Goal: Task Accomplishment & Management: Complete application form

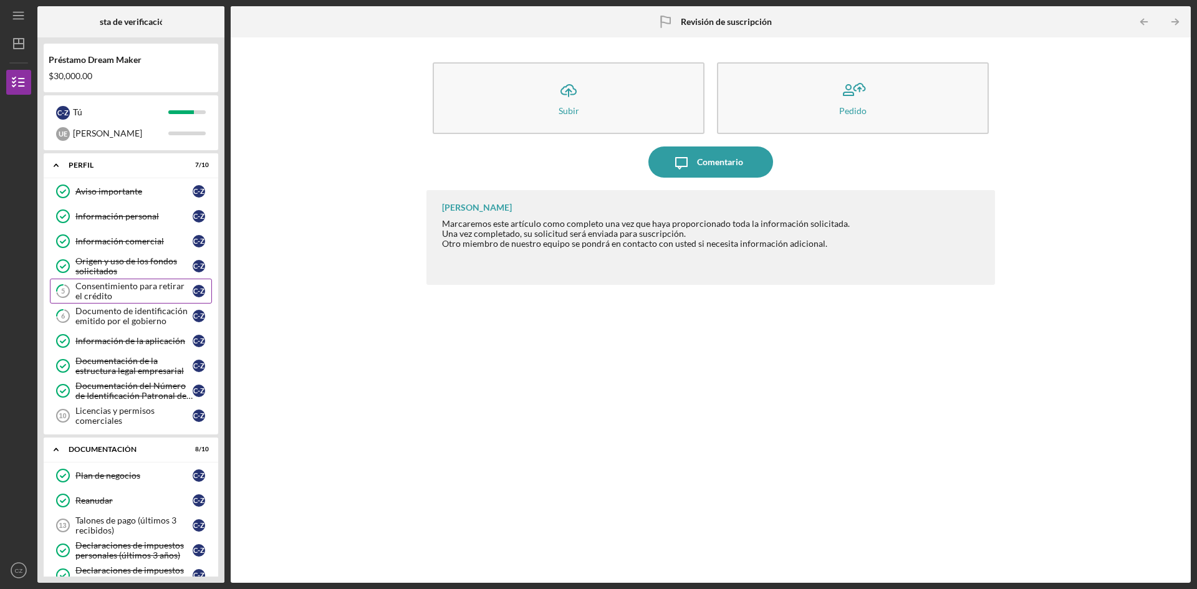
click at [125, 297] on div "Consentimiento para retirar el crédito" at bounding box center [133, 291] width 117 height 20
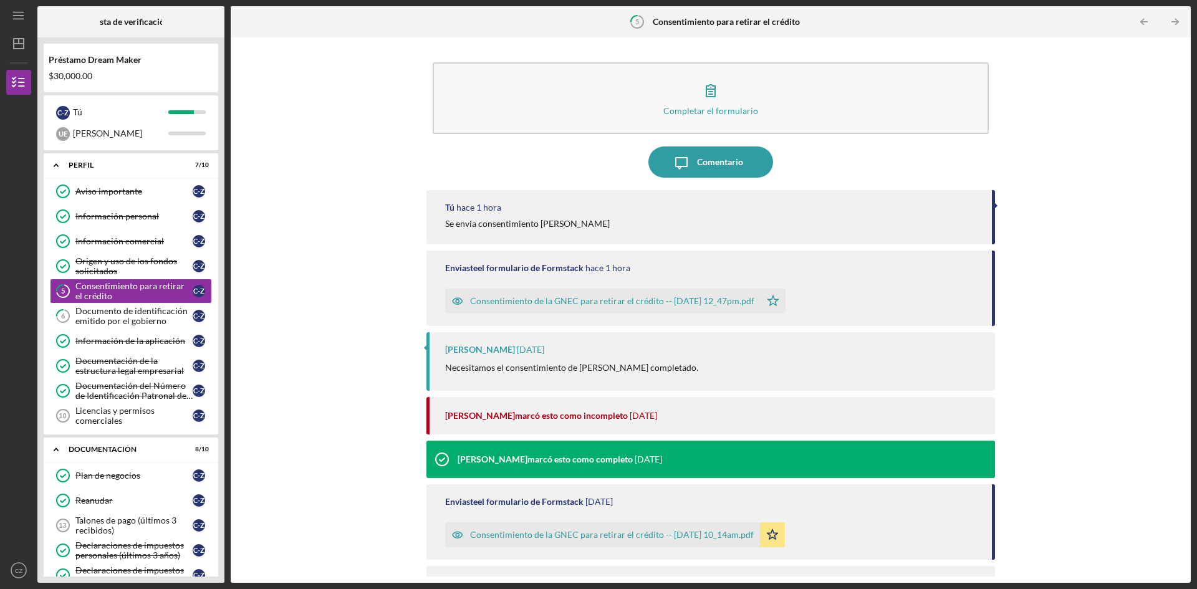
click at [592, 304] on font "Consentimiento de la GNEC para retirar el crédito -- [DATE] 12_47pm.pdf" at bounding box center [612, 300] width 284 height 11
click at [133, 318] on font "Documento de identificación emitido por el gobierno" at bounding box center [131, 315] width 112 height 21
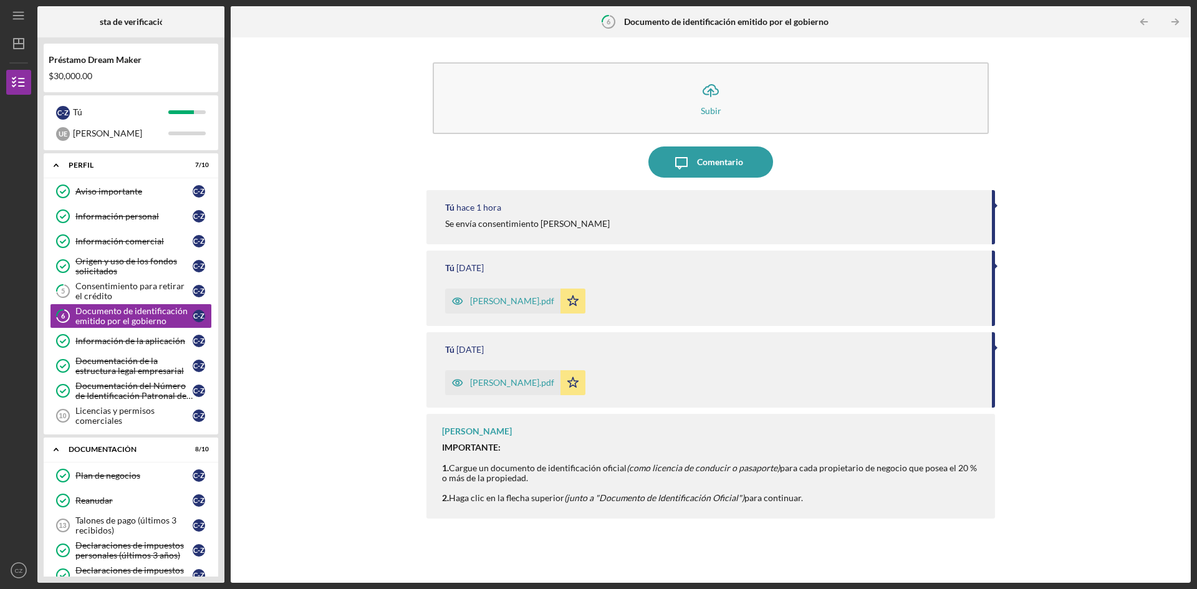
drag, startPoint x: 582, startPoint y: 212, endPoint x: 573, endPoint y: 213, distance: 8.8
click at [577, 212] on div "Tú hace 1 hora" at bounding box center [712, 208] width 534 height 10
click at [575, 223] on font "Se envía consentimiento [PERSON_NAME]" at bounding box center [527, 223] width 165 height 11
click at [570, 225] on font "Se envía consentimiento [PERSON_NAME]" at bounding box center [527, 223] width 165 height 11
click at [528, 231] on div "Tú hace 1 hora Se envía consentimiento [PERSON_NAME]" at bounding box center [710, 217] width 568 height 54
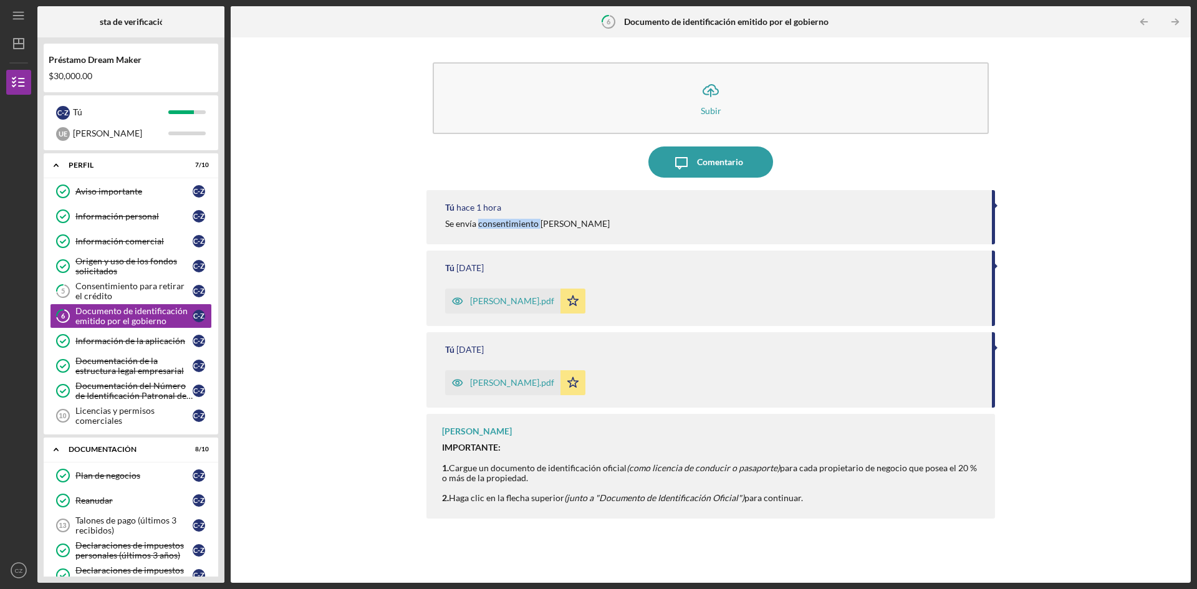
click at [528, 231] on div "Tú hace 1 hora Se envía consentimiento [PERSON_NAME]" at bounding box center [710, 217] width 568 height 54
drag, startPoint x: 485, startPoint y: 230, endPoint x: 1002, endPoint y: 213, distance: 517.0
click at [1002, 213] on div "Icon/Upload Subir Icon/Message Comentario Tú hace 1 hora Se envía consentimient…" at bounding box center [710, 310] width 947 height 533
click at [994, 205] on div at bounding box center [995, 206] width 3 height 6
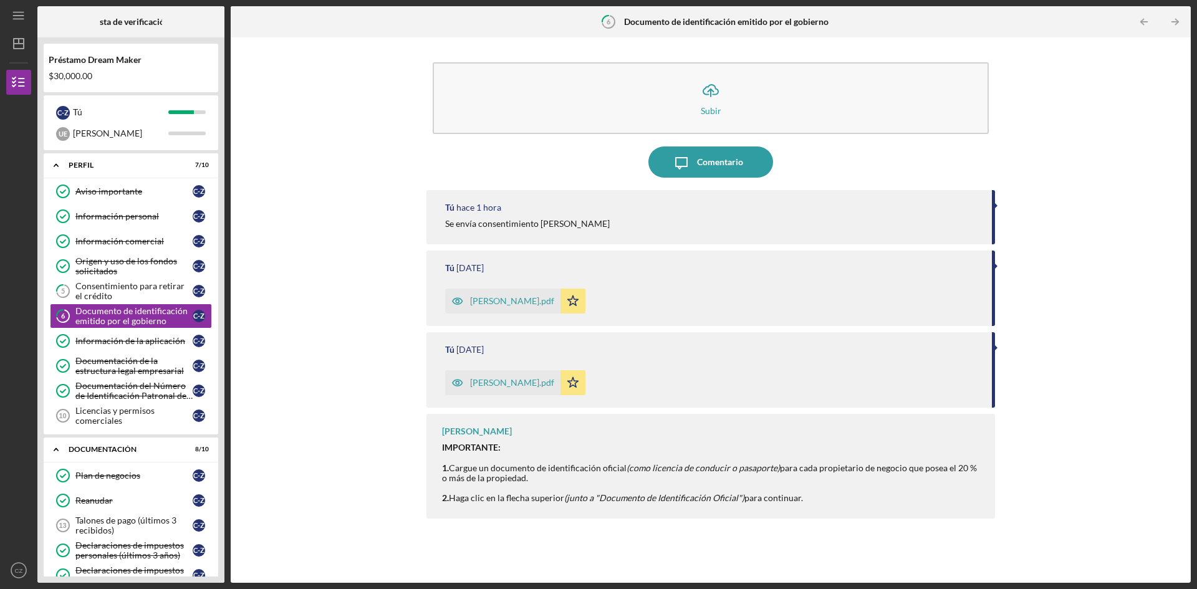
click at [994, 203] on div at bounding box center [995, 206] width 3 height 6
click at [987, 276] on div "Tú [DATE] [PERSON_NAME].pdf Icon/Star" at bounding box center [710, 288] width 568 height 75
click at [556, 221] on font "Se envía consentimiento [PERSON_NAME]" at bounding box center [527, 223] width 165 height 11
drag, startPoint x: 548, startPoint y: 223, endPoint x: 492, endPoint y: 228, distance: 55.8
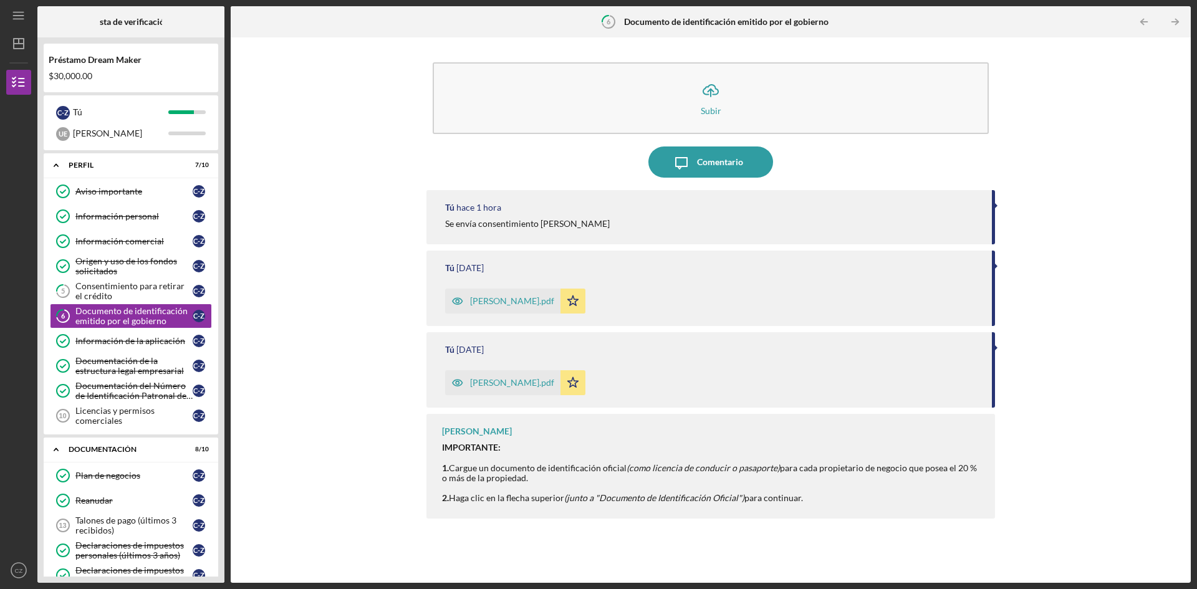
click at [547, 223] on font "Se envía consentimiento [PERSON_NAME]" at bounding box center [527, 223] width 165 height 11
click at [492, 228] on font "Se envía consentimiento [PERSON_NAME]" at bounding box center [527, 223] width 165 height 11
click at [490, 301] on font "[PERSON_NAME].pdf" at bounding box center [512, 300] width 84 height 11
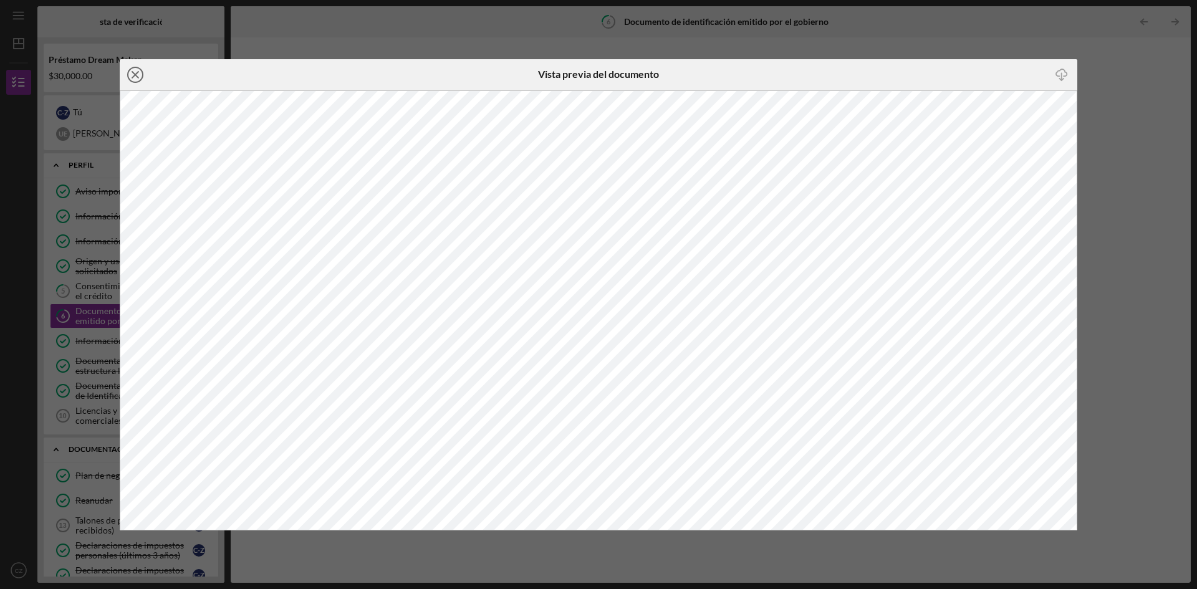
click at [135, 74] on line at bounding box center [135, 75] width 6 height 6
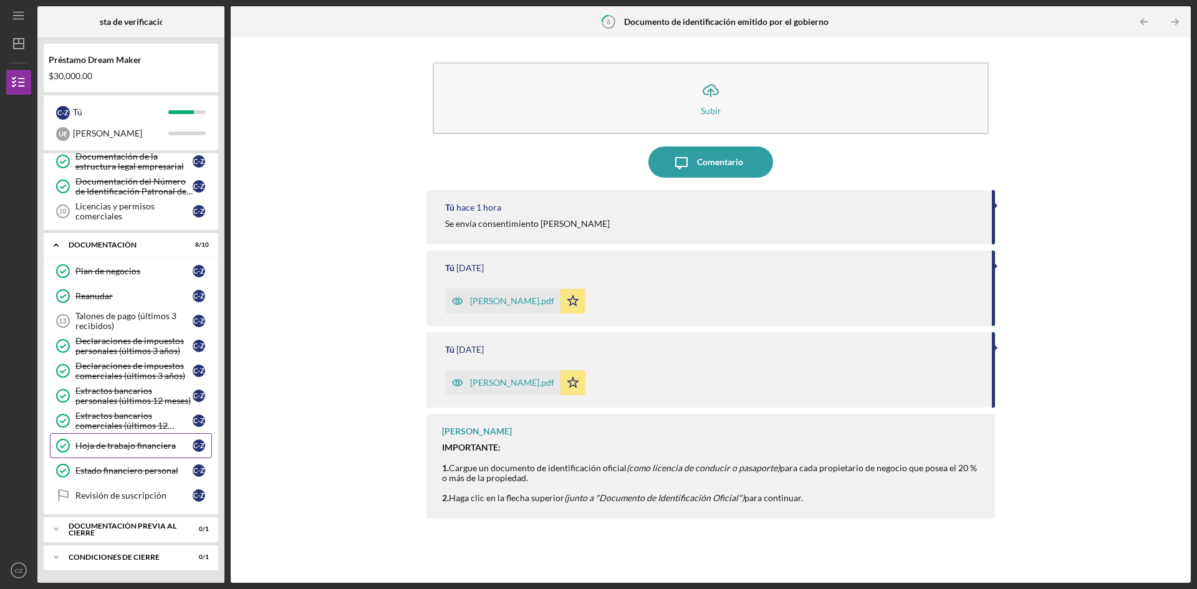
scroll to position [17, 0]
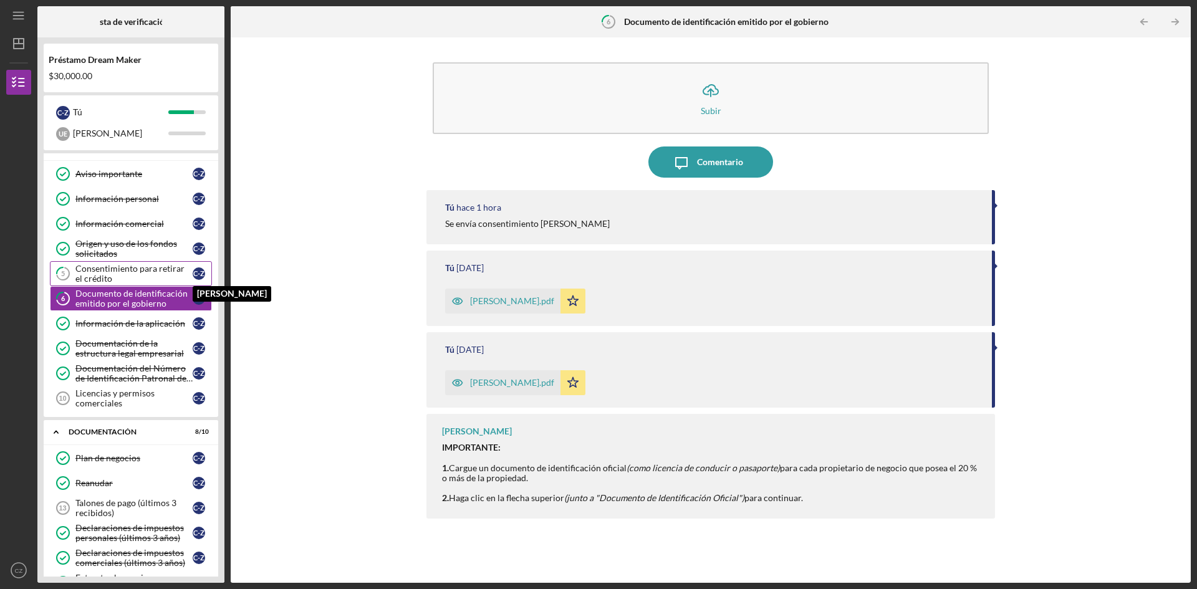
click at [195, 274] on font "C" at bounding box center [195, 273] width 4 height 8
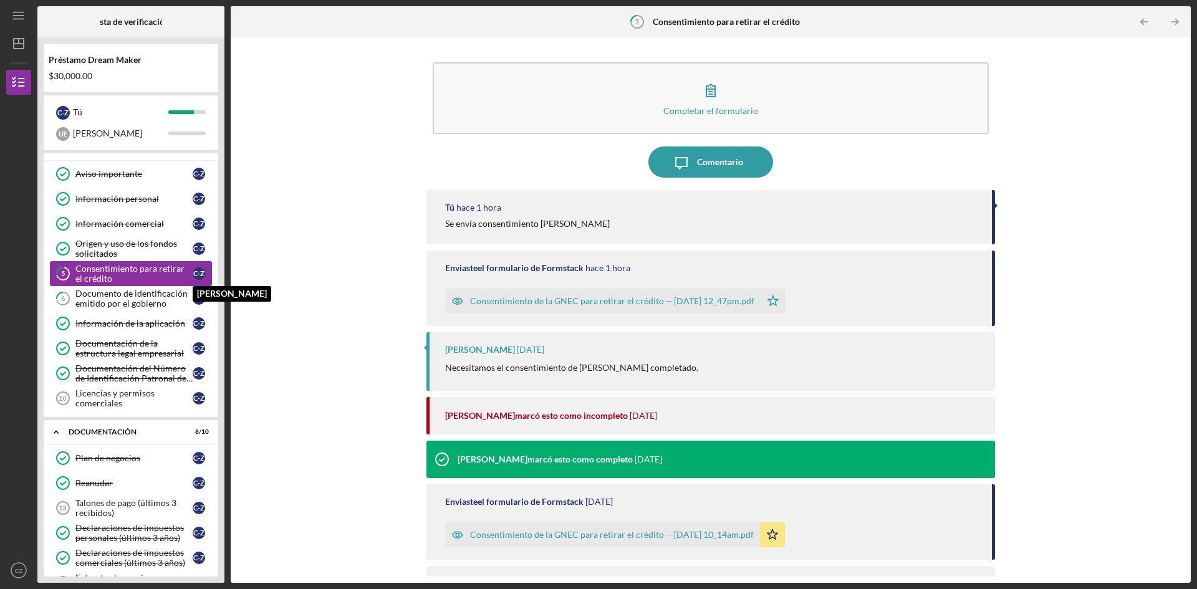
click at [202, 273] on font "-Z" at bounding box center [201, 273] width 7 height 8
click at [170, 273] on font "Consentimiento para retirar el crédito" at bounding box center [129, 273] width 109 height 21
click at [526, 419] on font "marcó esto como incompleto" at bounding box center [571, 415] width 113 height 11
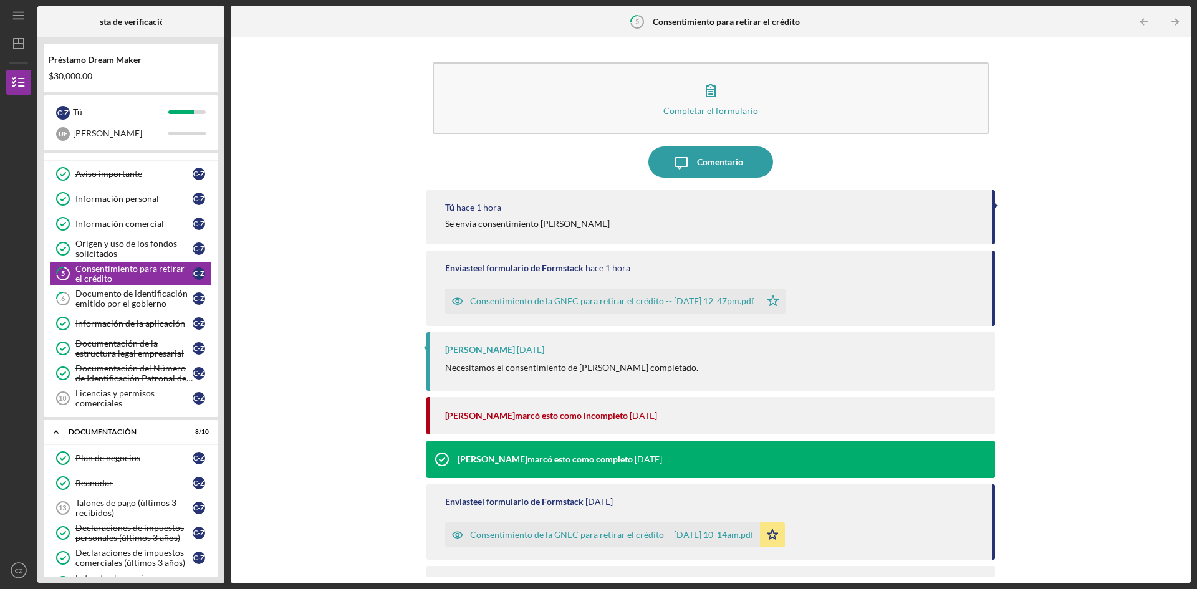
click at [468, 383] on div "[PERSON_NAME] [DATE] Necesitamos el consentimiento de [PERSON_NAME] completado." at bounding box center [710, 361] width 568 height 58
click at [424, 349] on div at bounding box center [425, 348] width 3 height 6
click at [424, 348] on div at bounding box center [425, 348] width 3 height 6
click at [450, 216] on div "Tú hace 1 hora Se envía consentimiento [PERSON_NAME]" at bounding box center [710, 217] width 568 height 54
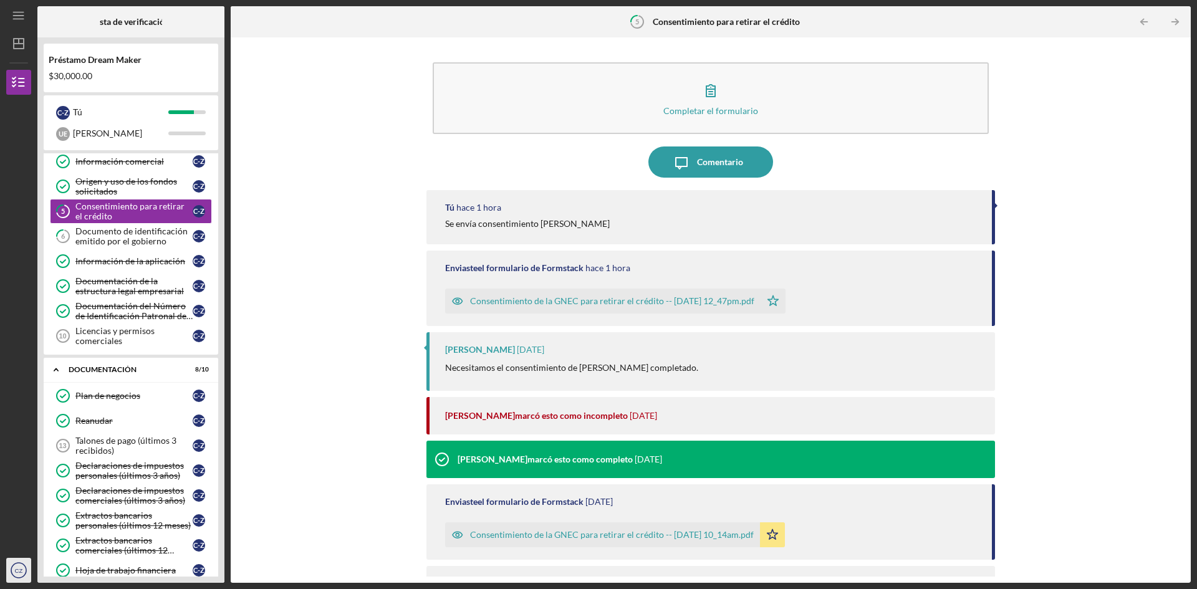
click at [17, 570] on text "CZ" at bounding box center [19, 570] width 8 height 7
click at [37, 522] on link "Cerrar sesión" at bounding box center [75, 530] width 137 height 26
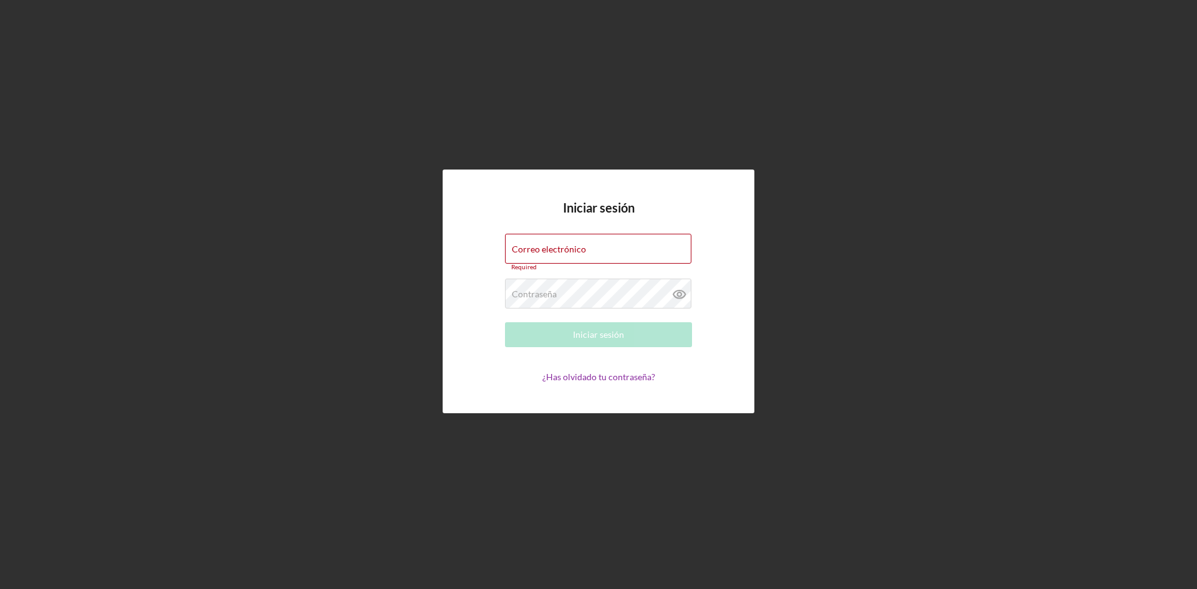
click at [493, 136] on div "Iniciar sesión Correo electrónico Required Contraseña Required Iniciar sesión ¿…" at bounding box center [598, 291] width 1184 height 583
